Goal: Transaction & Acquisition: Obtain resource

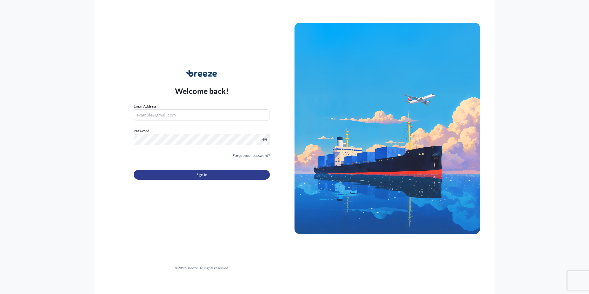
type input "[PERSON_NAME][EMAIL_ADDRESS][PERSON_NAME][DOMAIN_NAME]"
click at [208, 170] on button "Sign In" at bounding box center [202, 175] width 136 height 10
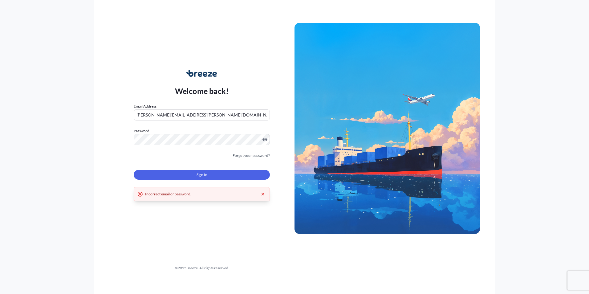
click at [202, 174] on span "Sign In" at bounding box center [201, 174] width 11 height 6
click at [246, 154] on link "Forgot your password?" at bounding box center [250, 155] width 37 height 6
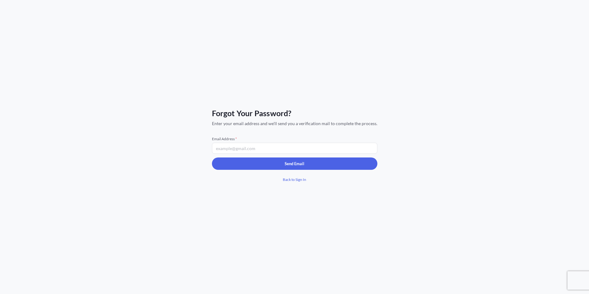
click at [245, 149] on input "Email Address *" at bounding box center [294, 148] width 165 height 11
type input "[PERSON_NAME][EMAIL_ADDRESS][PERSON_NAME][DOMAIN_NAME]"
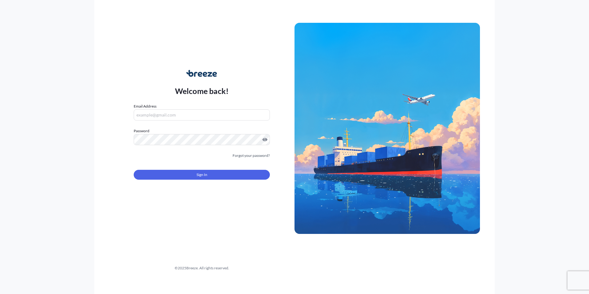
type input "[PERSON_NAME][EMAIL_ADDRESS][PERSON_NAME][DOMAIN_NAME]"
click at [125, 138] on div "Welcome back! Email Address [PERSON_NAME][EMAIL_ADDRESS][PERSON_NAME][DOMAIN_NA…" at bounding box center [201, 129] width 185 height 142
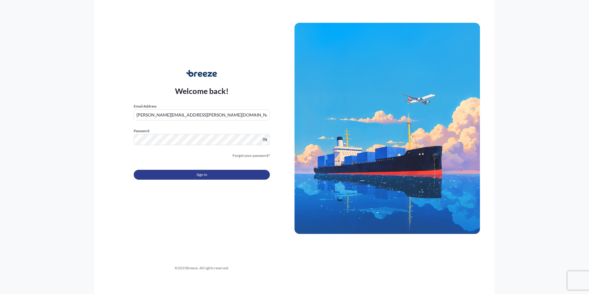
click at [256, 175] on button "Sign In" at bounding box center [202, 175] width 136 height 10
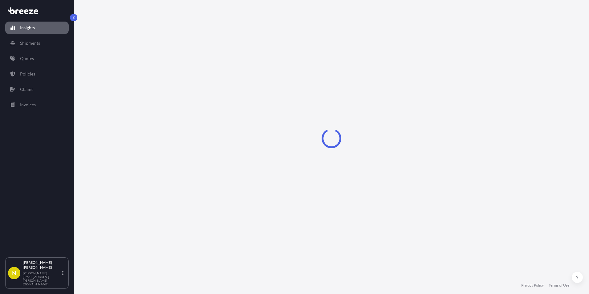
select select "2025"
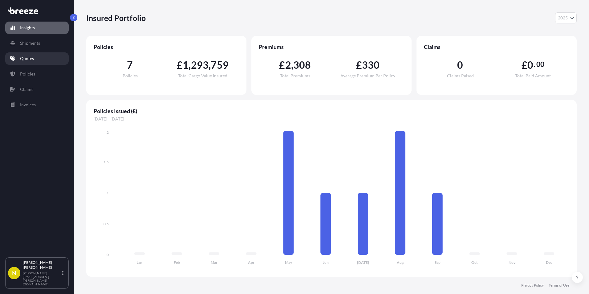
click at [30, 58] on p "Quotes" at bounding box center [27, 58] width 14 height 6
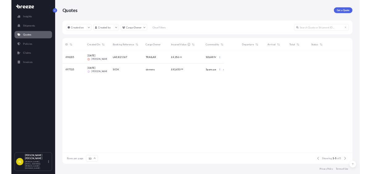
scroll to position [54, 268]
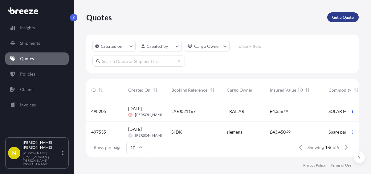
click at [343, 18] on p "Get a Quote" at bounding box center [343, 17] width 22 height 6
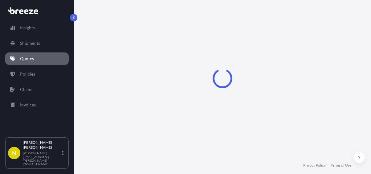
scroll to position [10, 0]
select select "Sea"
select select "1"
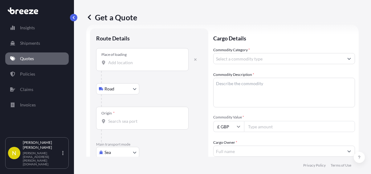
click at [123, 65] on input "Place of loading" at bounding box center [144, 62] width 73 height 6
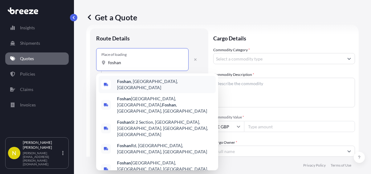
click at [145, 83] on span "[GEOGRAPHIC_DATA] , [GEOGRAPHIC_DATA], [GEOGRAPHIC_DATA]" at bounding box center [165, 84] width 96 height 12
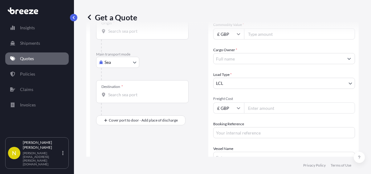
scroll to position [71, 0]
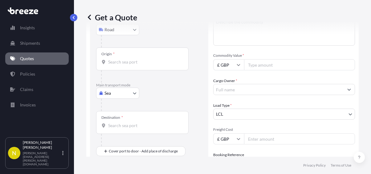
type input "[GEOGRAPHIC_DATA], [GEOGRAPHIC_DATA], [GEOGRAPHIC_DATA]"
click at [111, 119] on div "Destination *" at bounding box center [112, 117] width 22 height 5
click at [111, 122] on input "Destination *" at bounding box center [144, 125] width 73 height 6
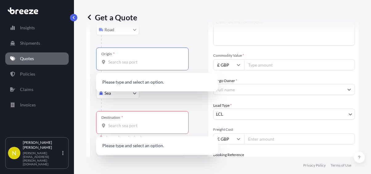
click at [121, 64] on input "Origin *" at bounding box center [144, 62] width 73 height 6
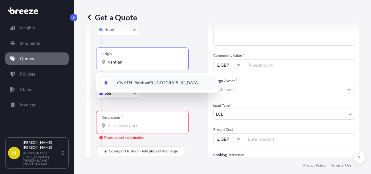
click at [151, 81] on span "CNYTN - Yantian Pt, [GEOGRAPHIC_DATA]" at bounding box center [158, 82] width 82 height 6
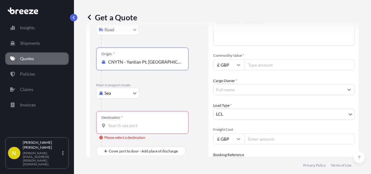
type input "CNYTN - Yantian Pt, [GEOGRAPHIC_DATA]"
click at [112, 125] on input "Destination * Please select a destination" at bounding box center [144, 125] width 73 height 6
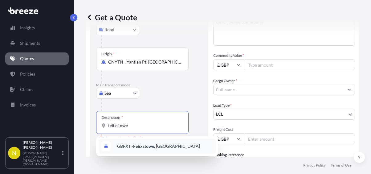
click at [147, 143] on span "GBFXT - Felixstowe , [GEOGRAPHIC_DATA]" at bounding box center [158, 146] width 83 height 6
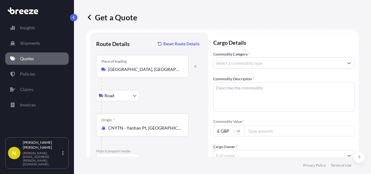
scroll to position [0, 0]
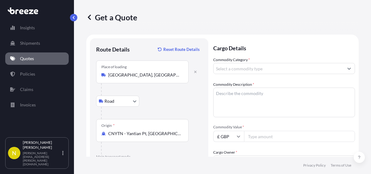
type input "GBFXT - Felixstowe, [GEOGRAPHIC_DATA]"
click at [257, 68] on input "Commodity Category *" at bounding box center [278, 68] width 130 height 11
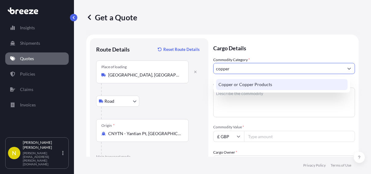
click at [254, 85] on div "Copper or Copper Products" at bounding box center [281, 84] width 131 height 11
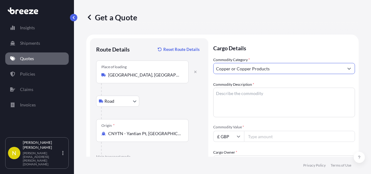
type input "Copper or Copper Products"
click at [232, 94] on textarea "Commodity Description *" at bounding box center [284, 102] width 142 height 30
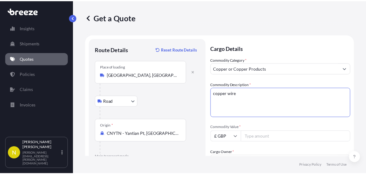
scroll to position [31, 0]
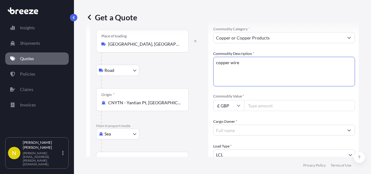
type textarea "copper wire"
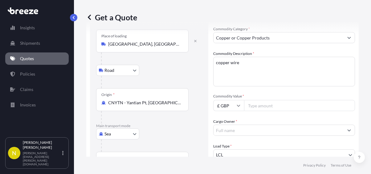
click at [239, 105] on icon at bounding box center [238, 105] width 4 height 4
click at [230, 148] on div "$ USD" at bounding box center [229, 148] width 26 height 12
type input "$ USD"
click at [256, 106] on input "Commodity Value *" at bounding box center [299, 105] width 111 height 11
type input "1832000.00"
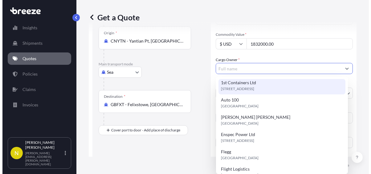
scroll to position [0, 0]
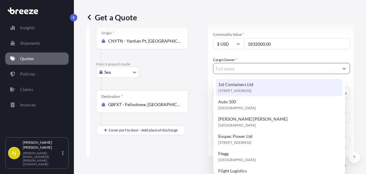
click at [240, 69] on input "Cargo Owner *" at bounding box center [275, 68] width 125 height 11
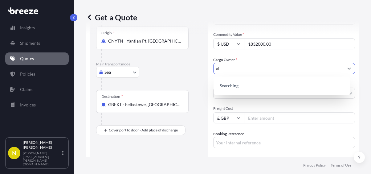
type input "a"
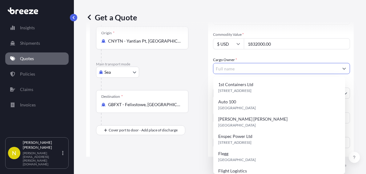
type input "a"
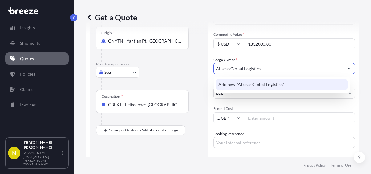
click at [252, 85] on span "Add new "Allseas Global Logistics"" at bounding box center [251, 84] width 66 height 6
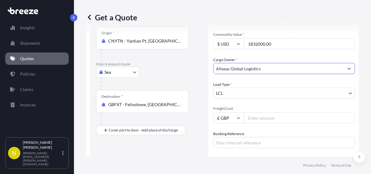
type input "Allseas Global Logistics"
click at [259, 93] on body "0 options available. 1 option available. 0 options available. 1 option availabl…" at bounding box center [185, 87] width 371 height 174
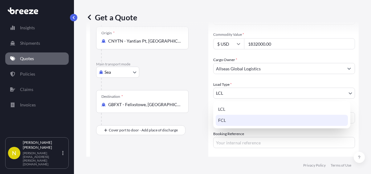
click at [223, 118] on div "FCL" at bounding box center [282, 120] width 132 height 11
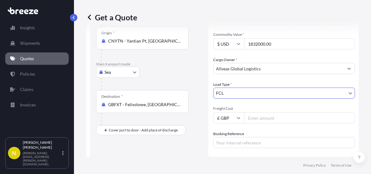
click at [260, 119] on input "Freight Cost" at bounding box center [299, 117] width 111 height 11
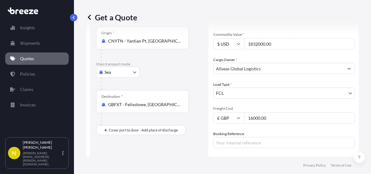
type input "16000.00"
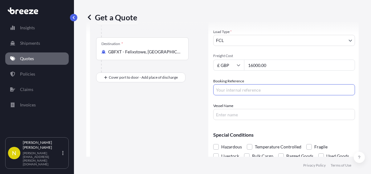
scroll to position [134, 0]
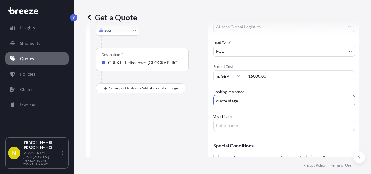
type input "quote stage"
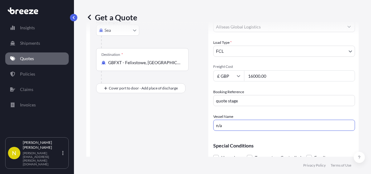
type input "n/a"
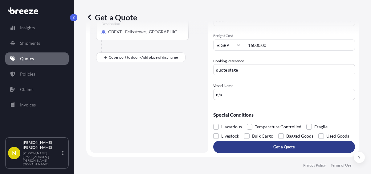
click at [280, 148] on p "Get a Quote" at bounding box center [284, 146] width 22 height 6
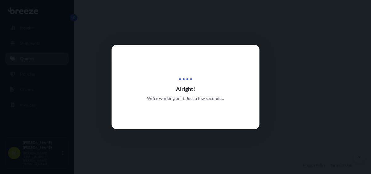
select select "Road"
select select "Sea"
select select "2"
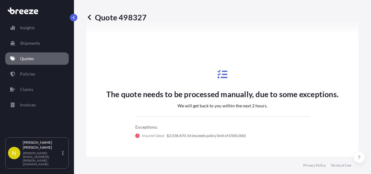
scroll to position [420, 0]
